Goal: Transaction & Acquisition: Book appointment/travel/reservation

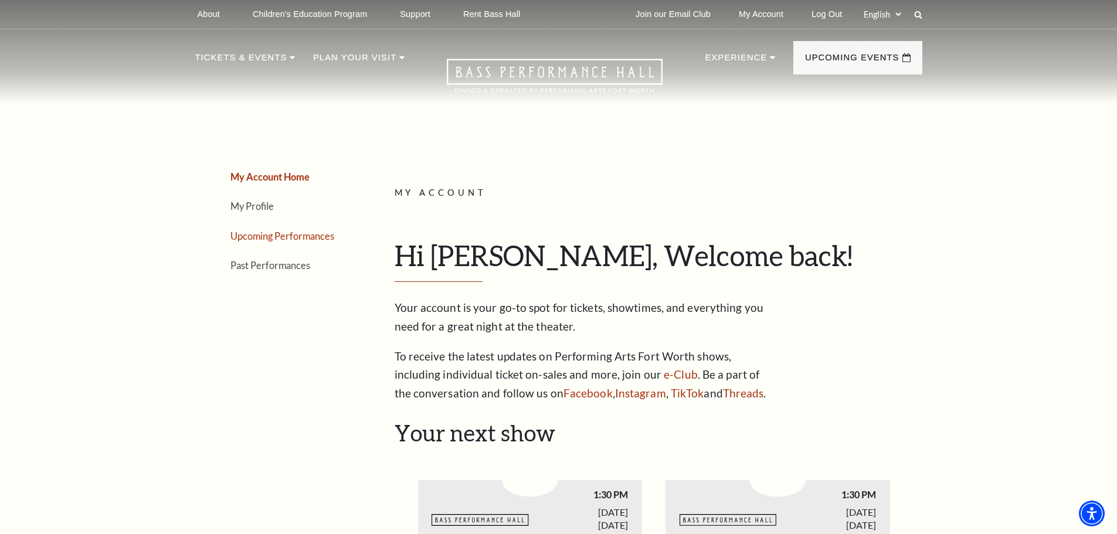
click at [289, 235] on link "Upcoming Performances" at bounding box center [282, 235] width 104 height 11
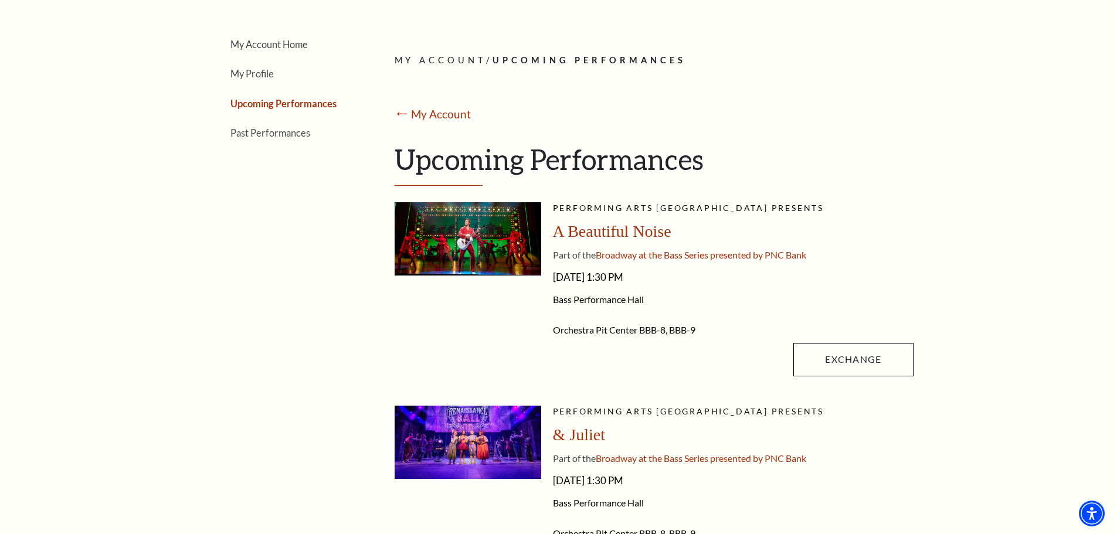
scroll to position [176, 0]
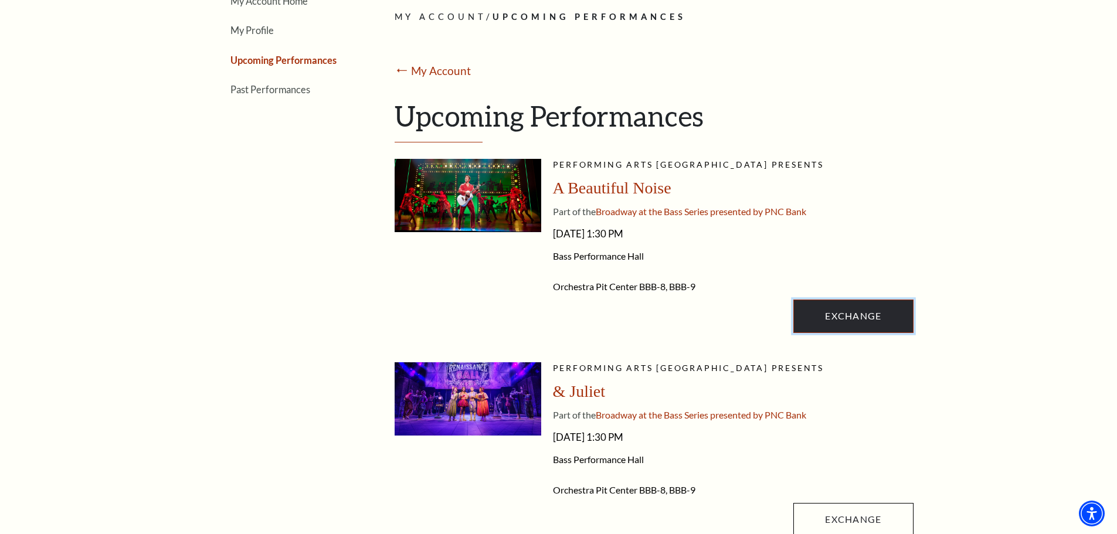
click at [856, 318] on link "Exchange" at bounding box center [853, 316] width 120 height 33
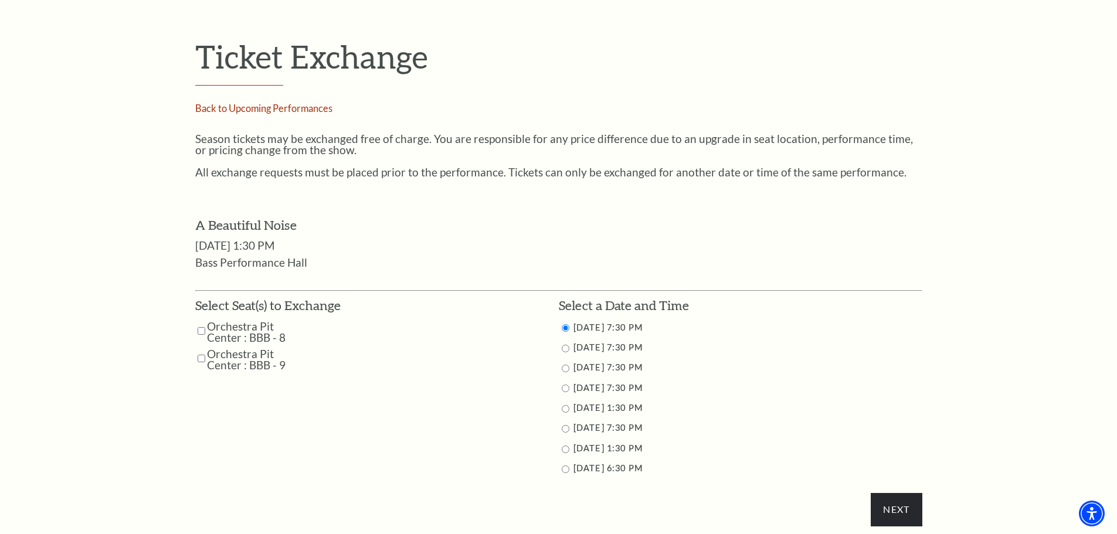
scroll to position [410, 0]
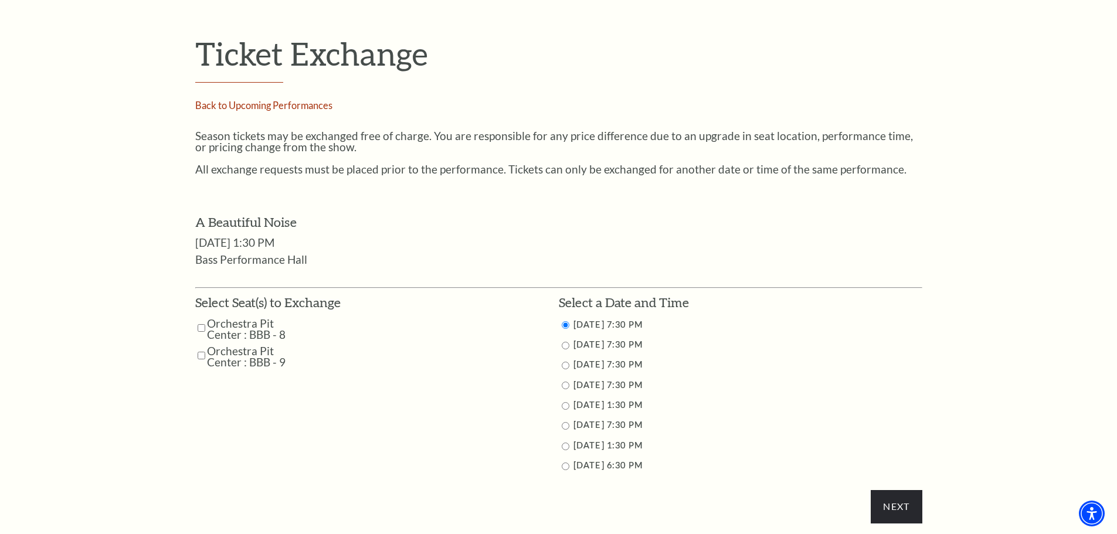
click at [205, 328] on td "Orchestra Pit Center : BBB - 8" at bounding box center [274, 329] width 159 height 22
click at [203, 356] on input "Orchestra Pit Center : BBB - 9" at bounding box center [202, 355] width 8 height 21
checkbox input "true"
click at [203, 328] on input "Orchestra Pit Center : BBB - 8" at bounding box center [202, 328] width 8 height 21
checkbox input "true"
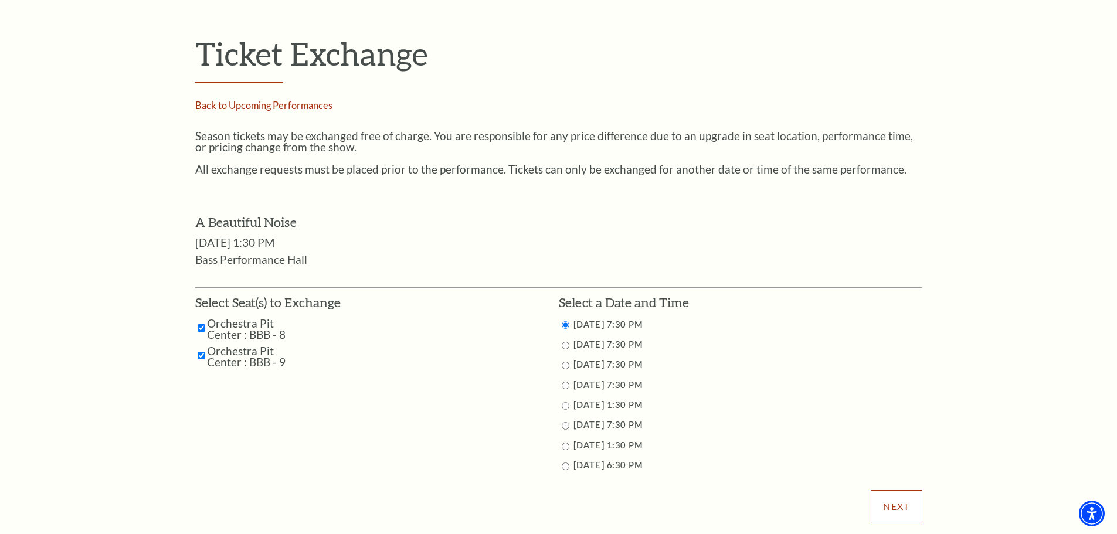
click at [893, 503] on input "Next" at bounding box center [895, 506] width 51 height 33
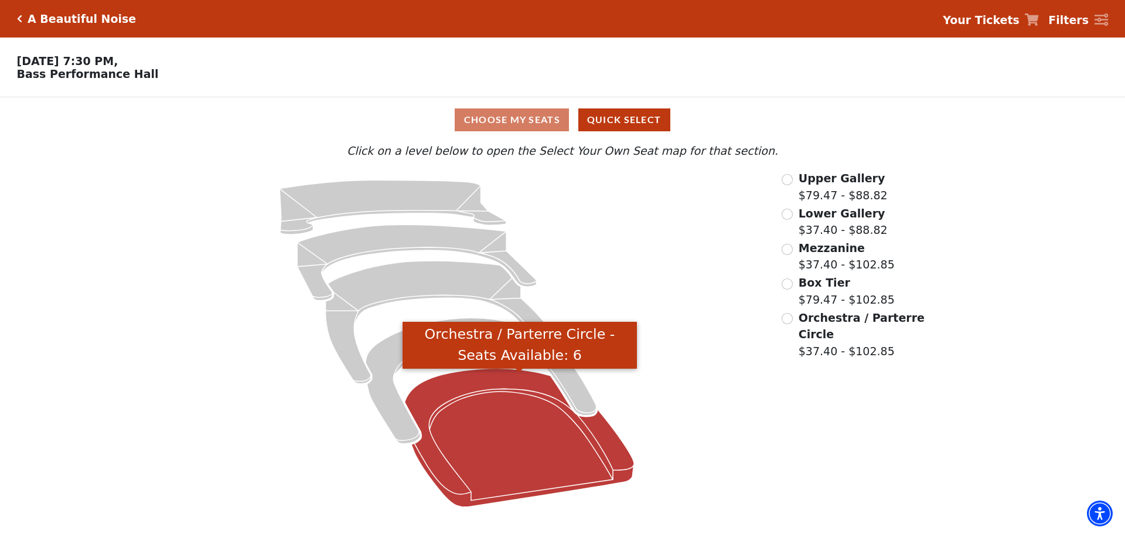
click at [514, 436] on icon "Orchestra / Parterre Circle - Seats Available: 6" at bounding box center [520, 438] width 230 height 138
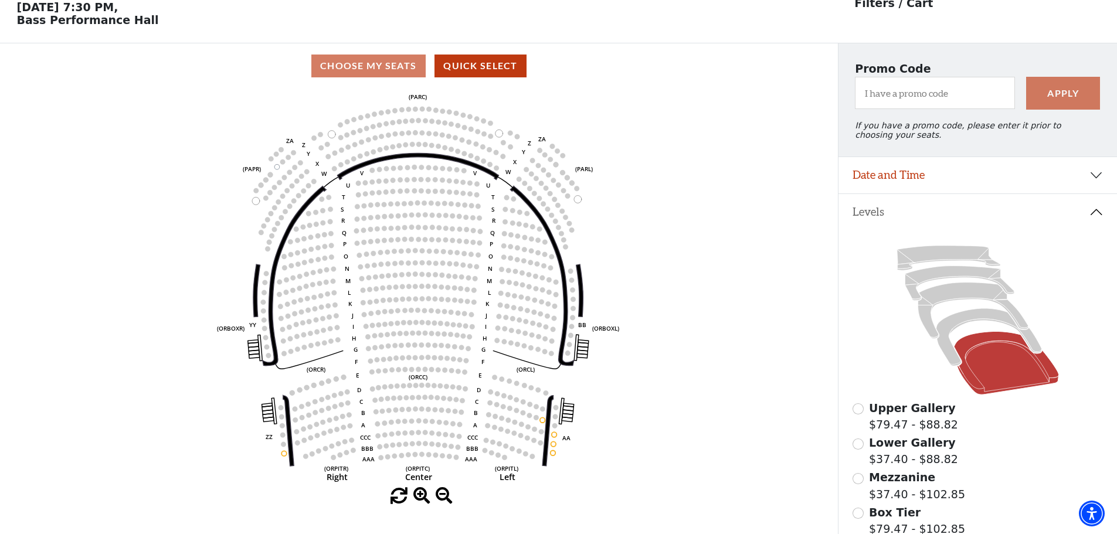
scroll to position [55, 0]
click at [1092, 185] on button "Date and Time" at bounding box center [977, 175] width 278 height 36
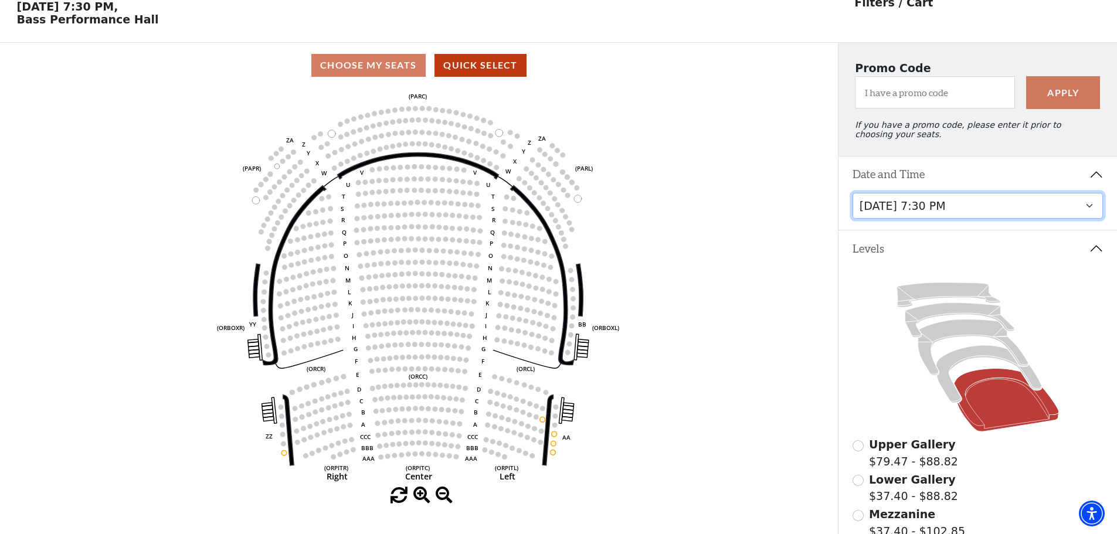
click at [1082, 217] on select "[DATE] 7:30 PM [DATE] 7:30 PM [DATE] 7:30 PM [DATE] 7:30 PM [DATE] 1:30 PM [DAT…" at bounding box center [977, 206] width 251 height 26
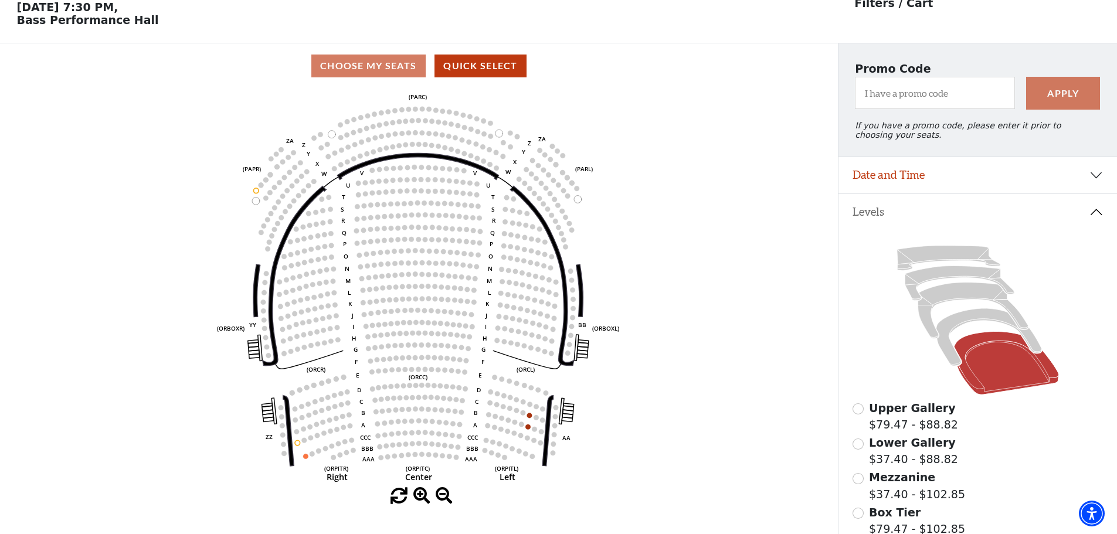
scroll to position [55, 0]
